Goal: Task Accomplishment & Management: Use online tool/utility

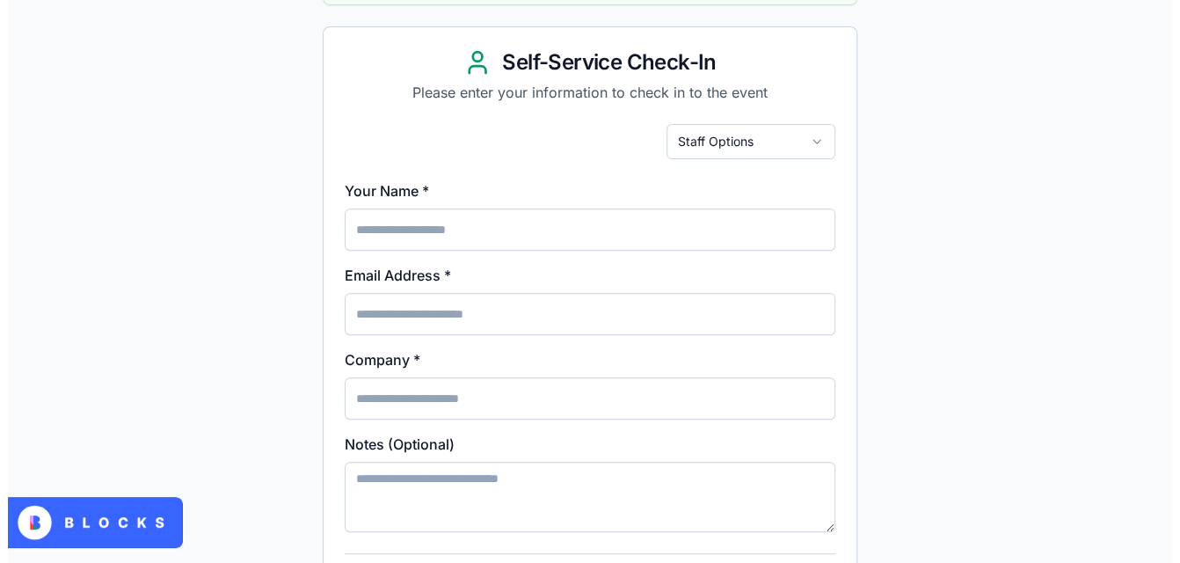
scroll to position [327, 0]
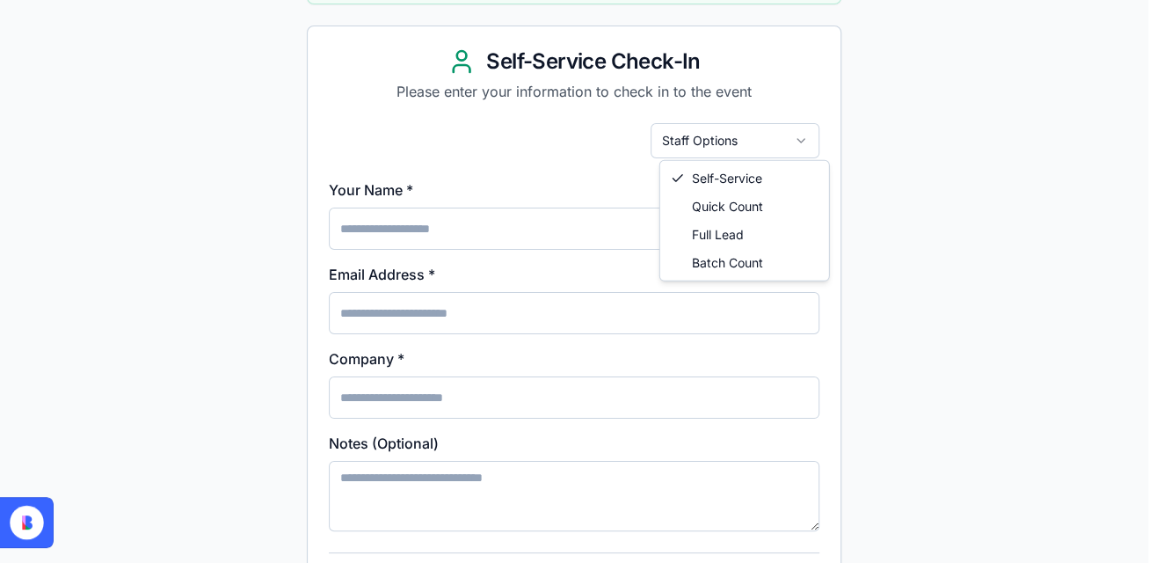
click at [769, 147] on html "Event Check-In Select Event: HBA Annual 2025 Active HBA Annual 2025 [GEOGRAPHIC…" at bounding box center [582, 280] width 1164 height 1215
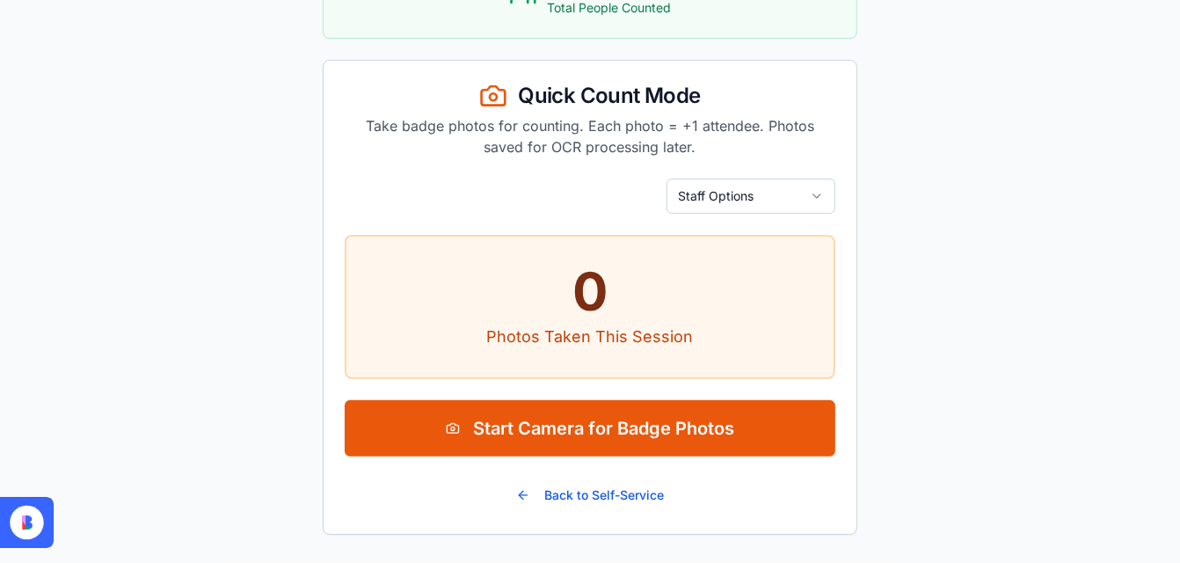
scroll to position [289, 0]
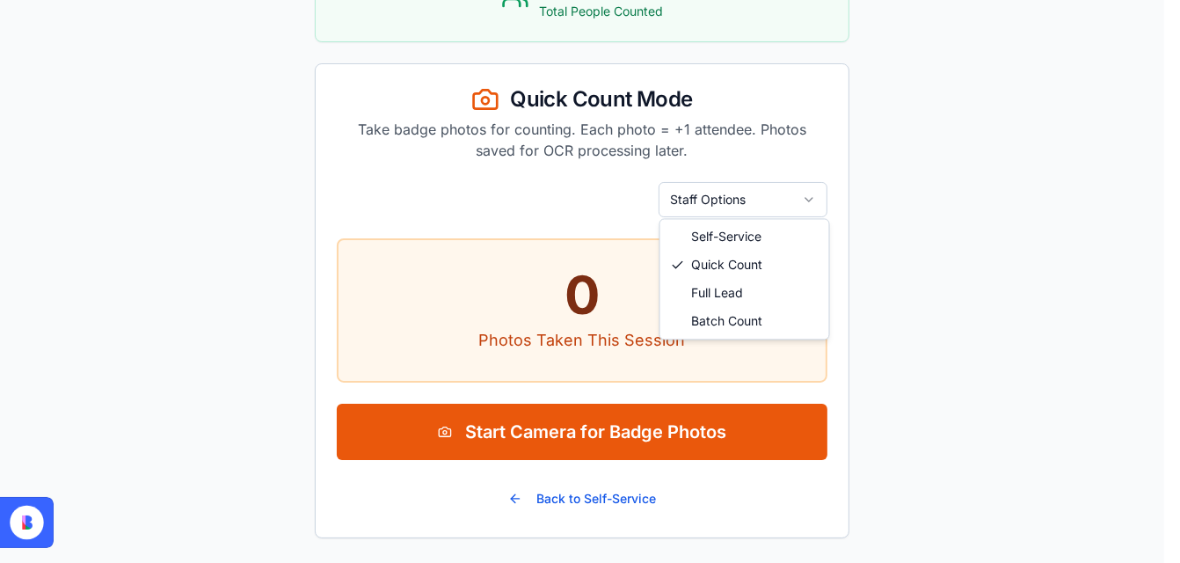
click at [780, 198] on html "Event Check-In Select Event: HBA Annual 2025 Active HBA Annual 2025 [GEOGRAPHIC…" at bounding box center [590, 139] width 1180 height 856
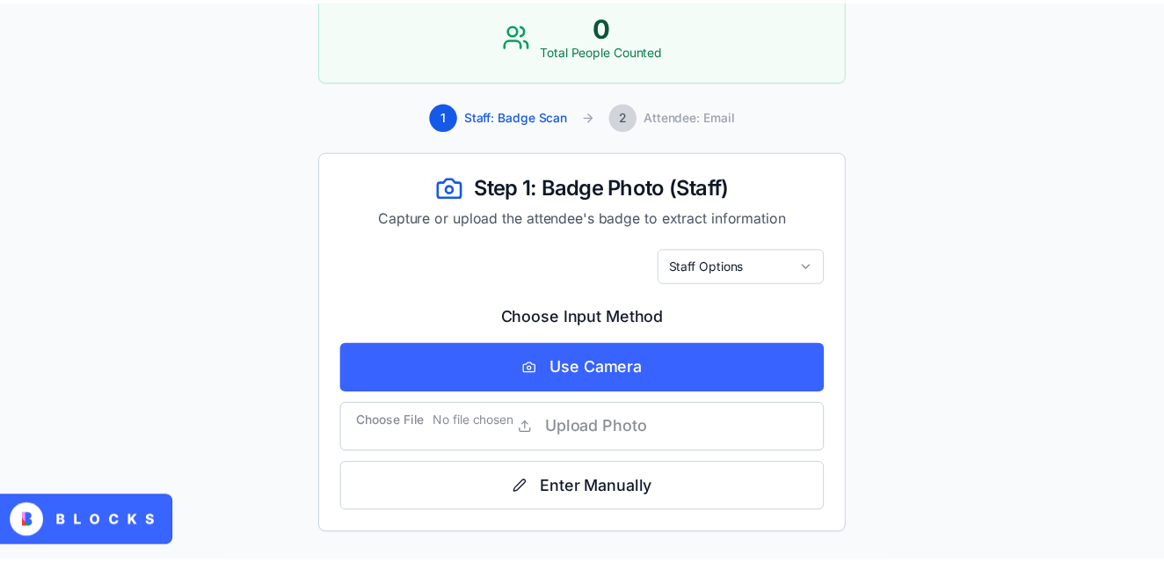
scroll to position [248, 0]
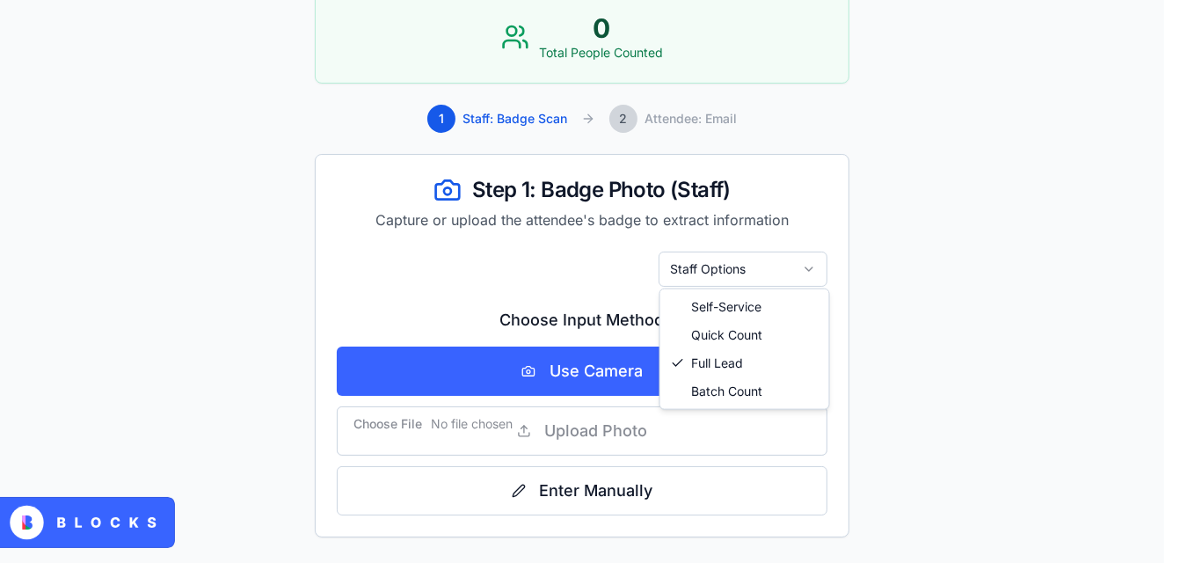
click at [752, 275] on html "Event Check-In Select Event: HBA Annual 2025 Active HBA Annual 2025 [GEOGRAPHIC…" at bounding box center [590, 158] width 1180 height 813
click at [754, 264] on html "Event Check-In Select Event: HBA Annual 2025 Active HBA Annual 2025 [GEOGRAPHIC…" at bounding box center [590, 158] width 1180 height 813
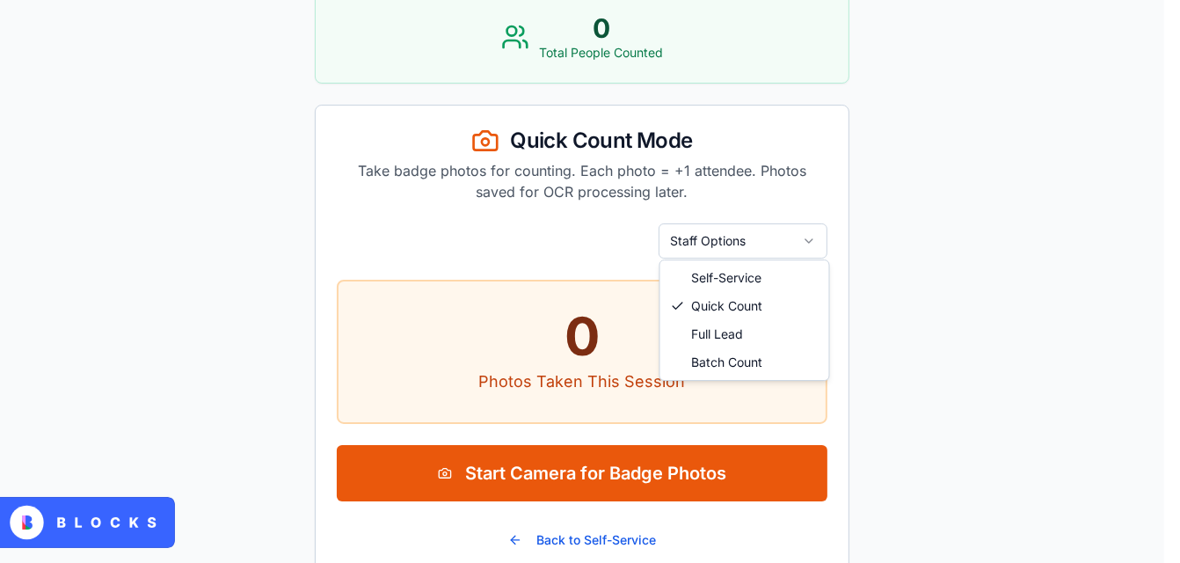
click at [725, 226] on html "Event Check-In Select Event: HBA Annual 2025 Active HBA Annual 2025 [GEOGRAPHIC…" at bounding box center [590, 180] width 1180 height 856
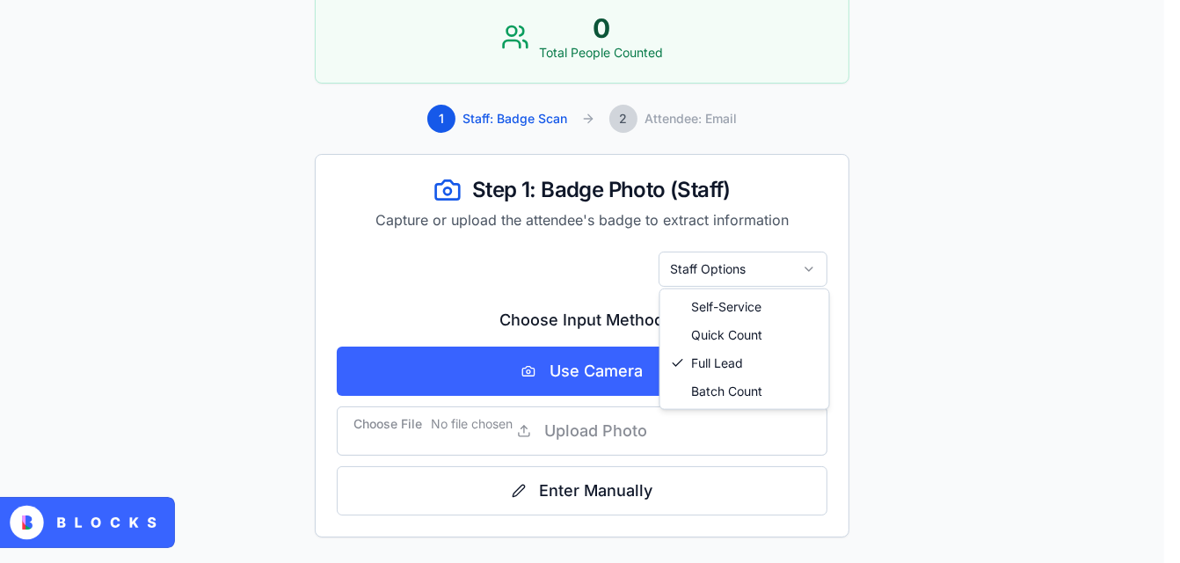
click at [733, 274] on html "Event Check-In Select Event: HBA Annual 2025 Active HBA Annual 2025 [GEOGRAPHIC…" at bounding box center [590, 158] width 1180 height 813
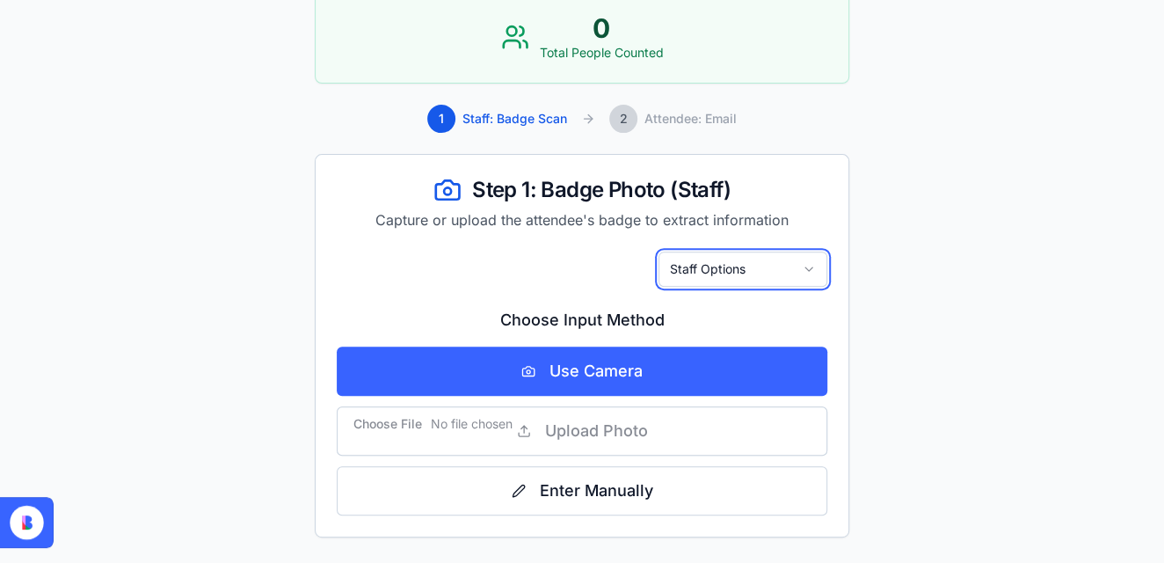
click at [889, 174] on html "Event Check-In Select Event: HBA Annual 2025 Active HBA Annual 2025 [GEOGRAPHIC…" at bounding box center [582, 158] width 1164 height 813
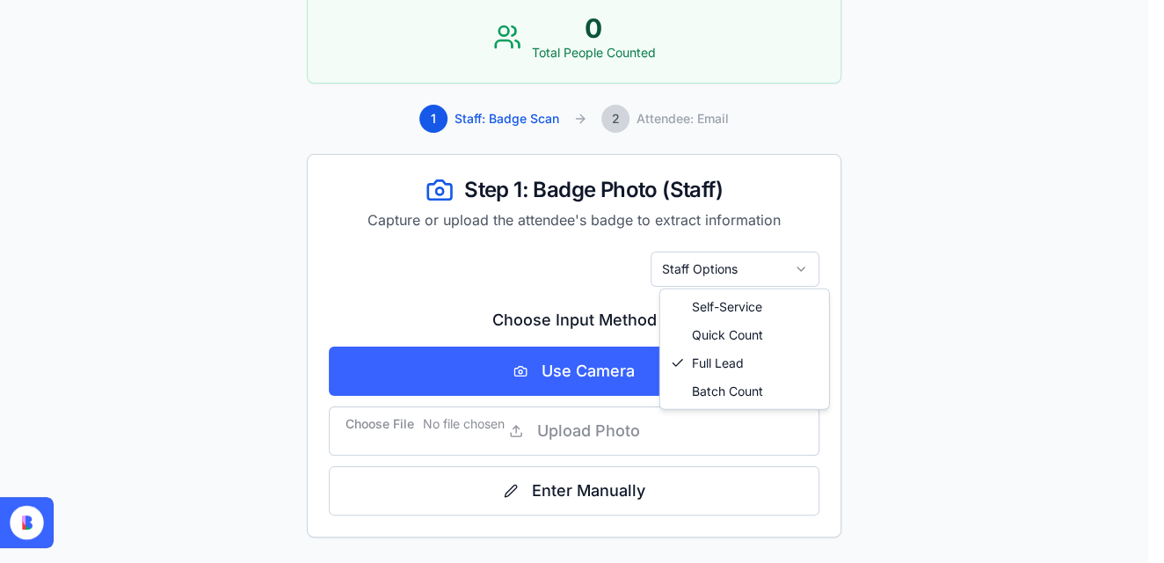
click at [699, 276] on html "Event Check-In Select Event: HBA Annual 2025 Active HBA Annual 2025 [GEOGRAPHIC…" at bounding box center [582, 158] width 1164 height 813
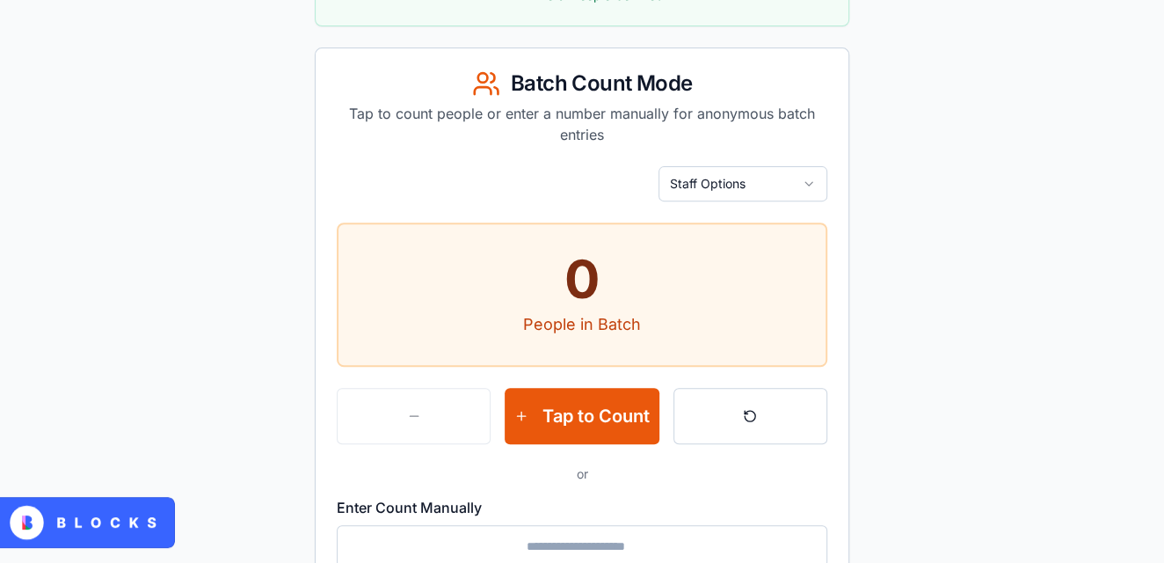
scroll to position [303, 0]
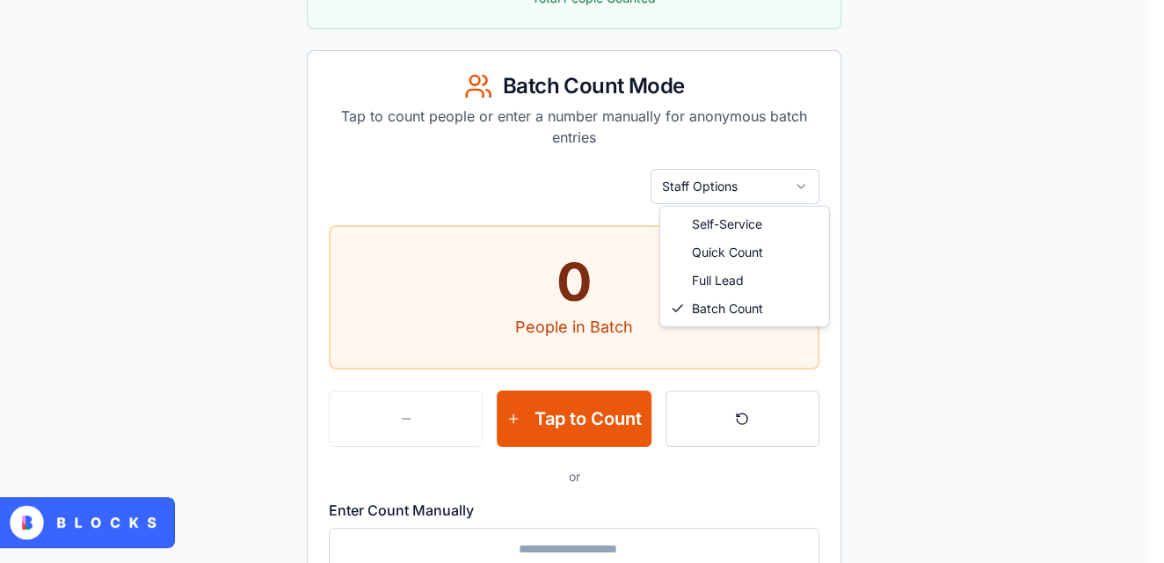
click at [756, 193] on html "Event Check-In Select Event: HBA Annual 2025 Active HBA Annual 2025 [GEOGRAPHIC…" at bounding box center [582, 221] width 1164 height 1049
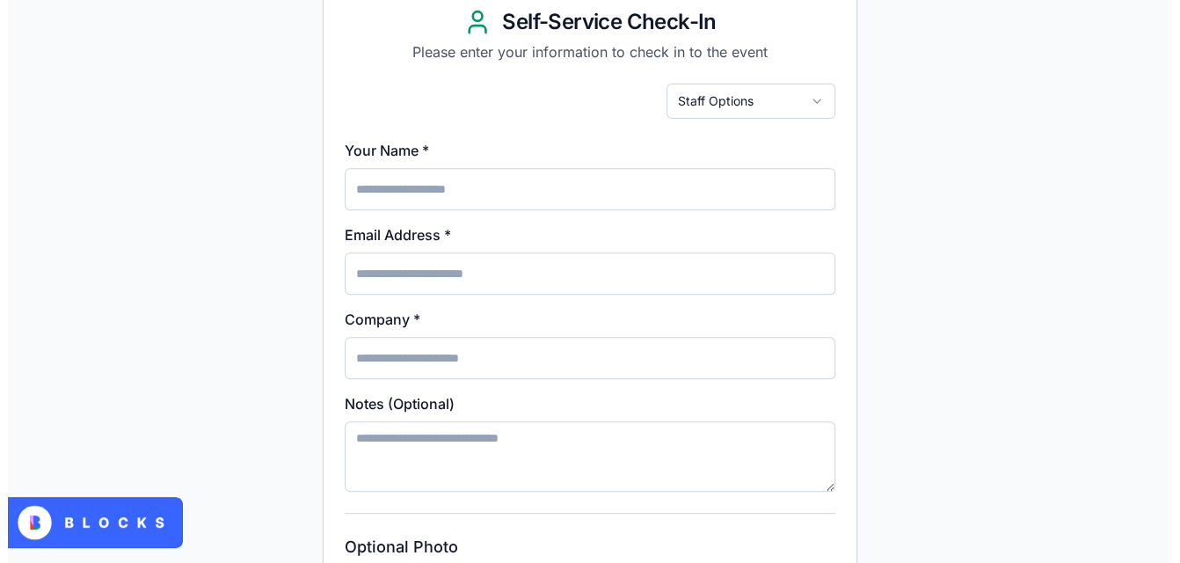
scroll to position [365, 0]
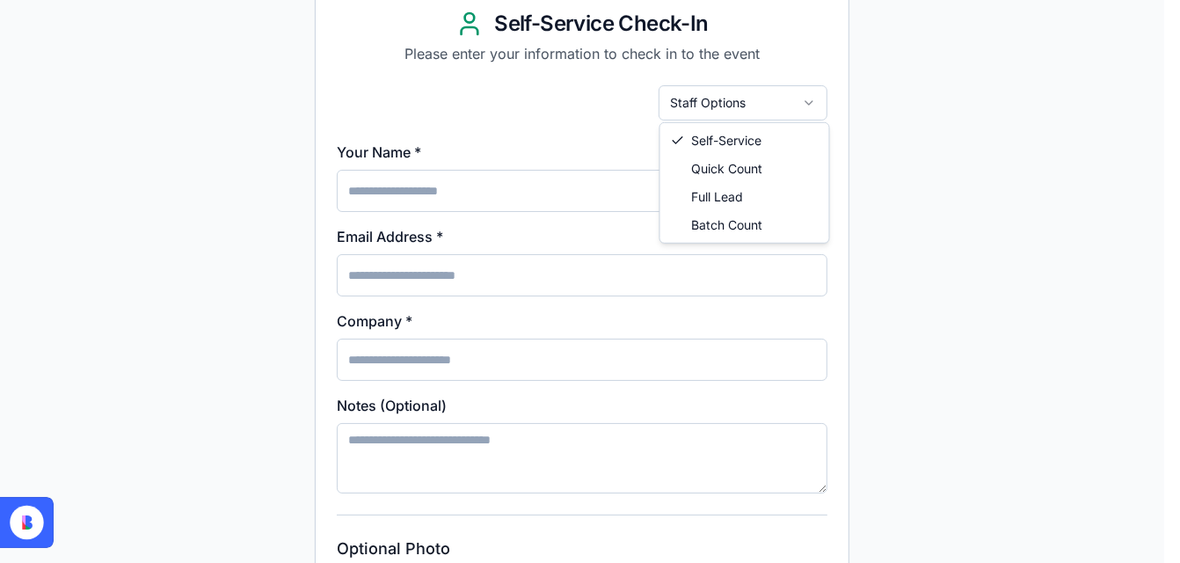
click at [750, 106] on html "Event Check-In Select Event: HBA Annual 2025 Active HBA Annual 2025 [GEOGRAPHIC…" at bounding box center [590, 242] width 1180 height 1215
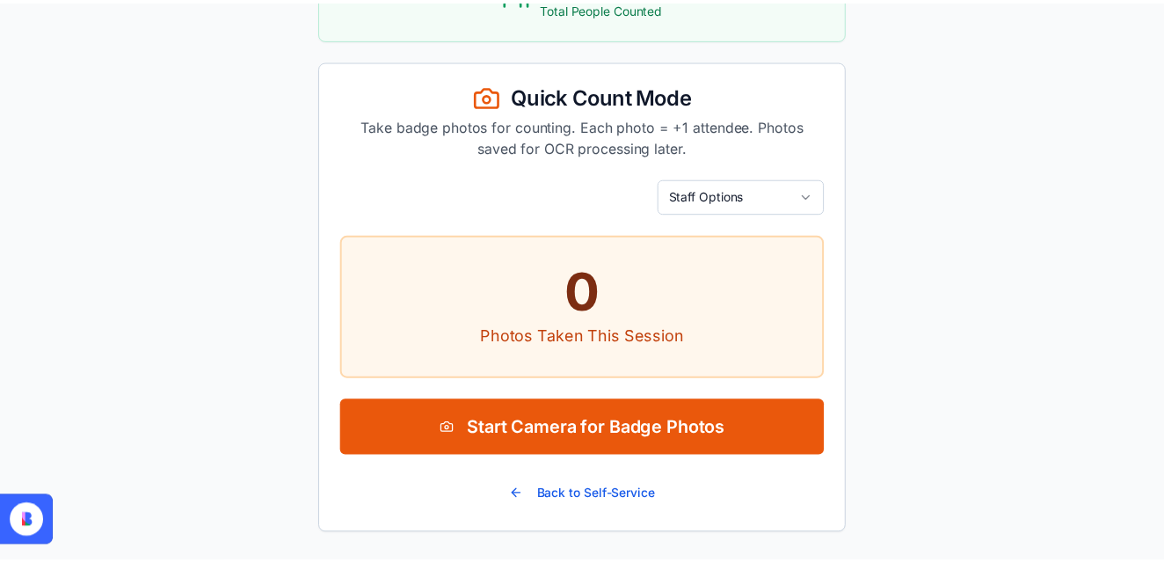
scroll to position [289, 0]
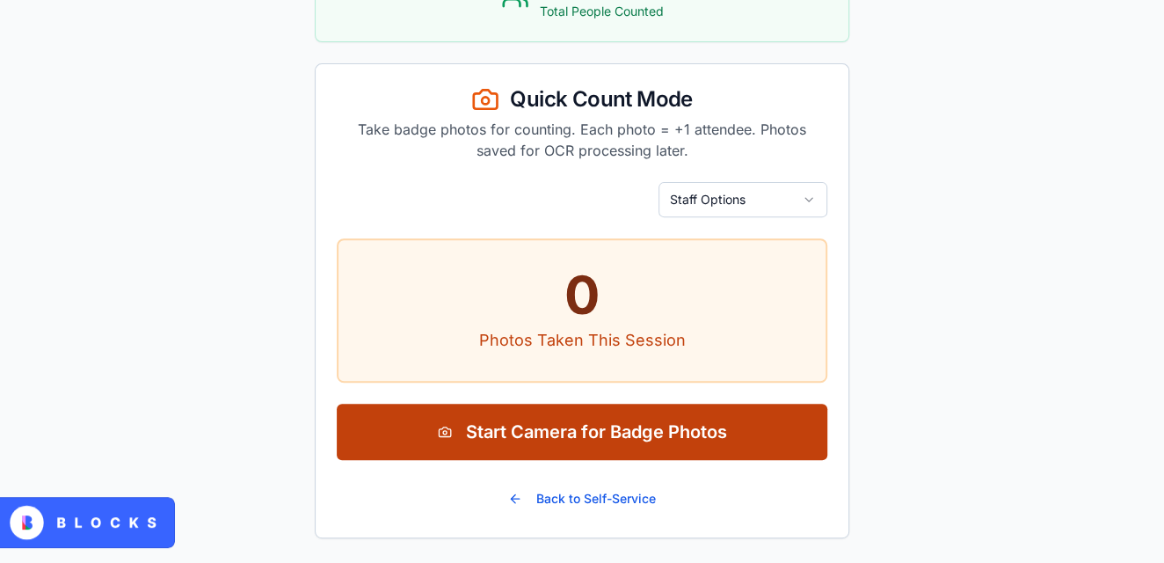
click at [565, 434] on button "Start Camera for Badge Photos" at bounding box center [582, 432] width 491 height 56
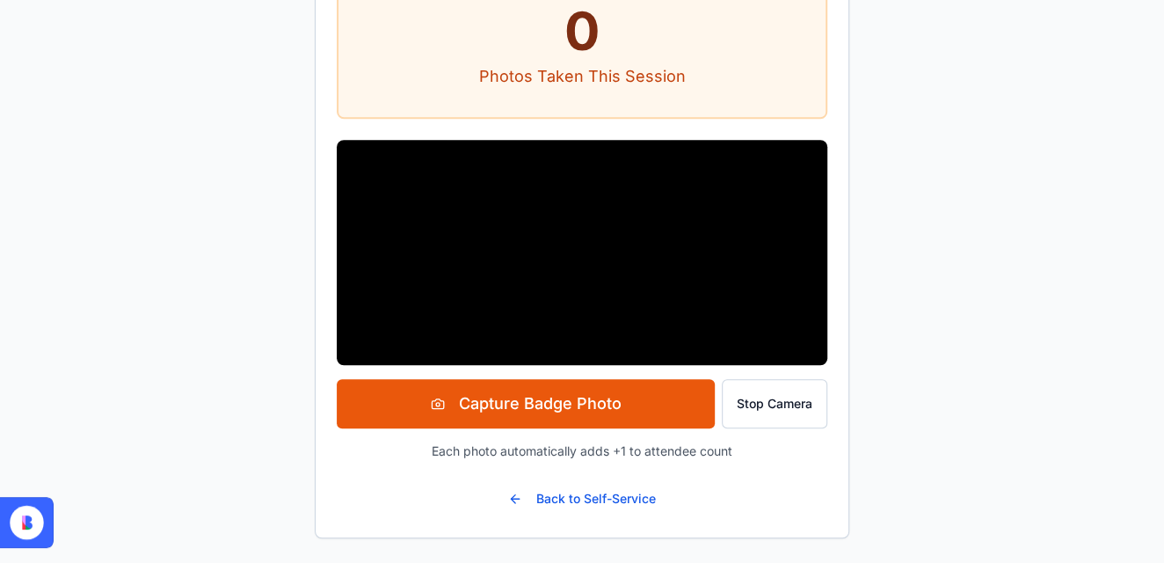
scroll to position [552, 0]
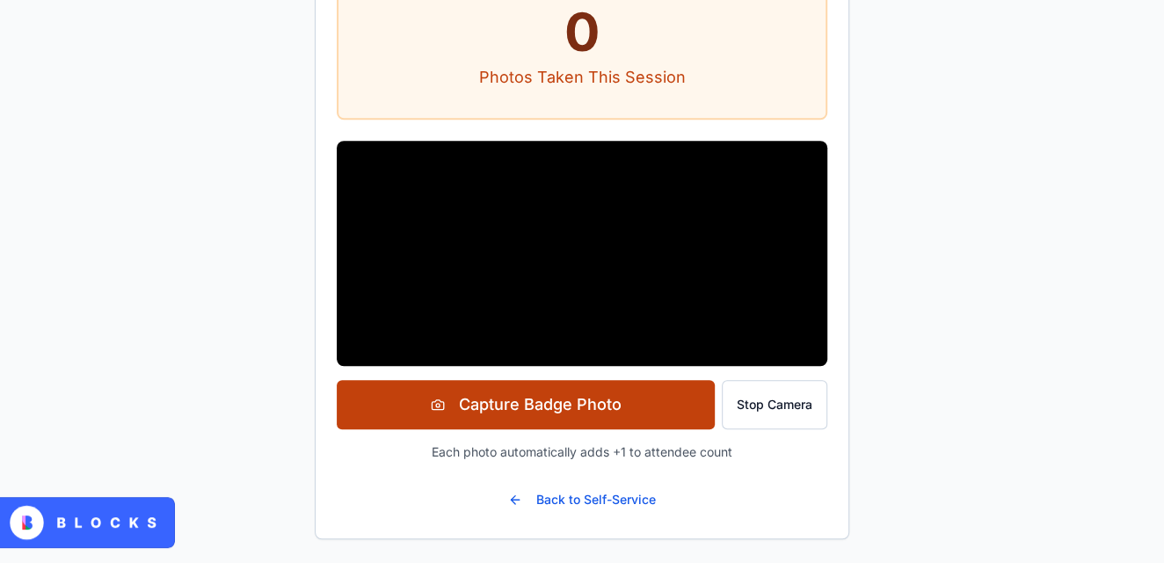
click at [633, 393] on button "Capture Badge Photo" at bounding box center [526, 404] width 378 height 49
click at [598, 402] on button "Capture Badge Photo" at bounding box center [526, 404] width 378 height 49
